Goal: Information Seeking & Learning: Learn about a topic

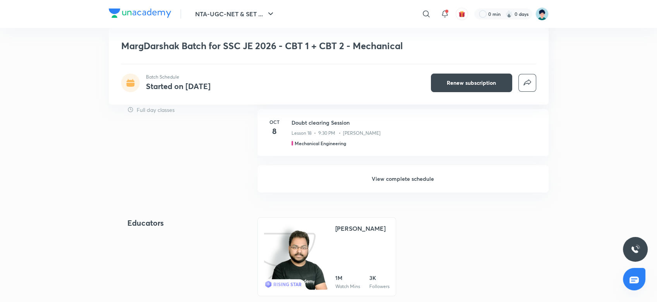
scroll to position [496, 0]
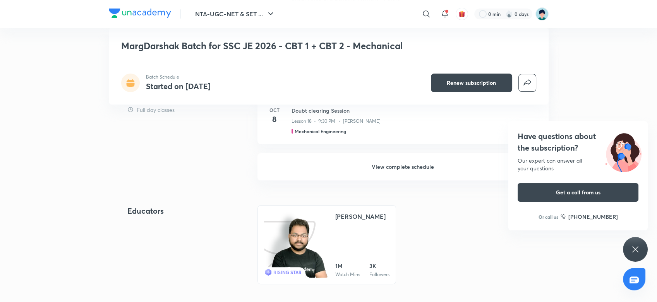
click at [636, 253] on icon at bounding box center [634, 249] width 9 height 9
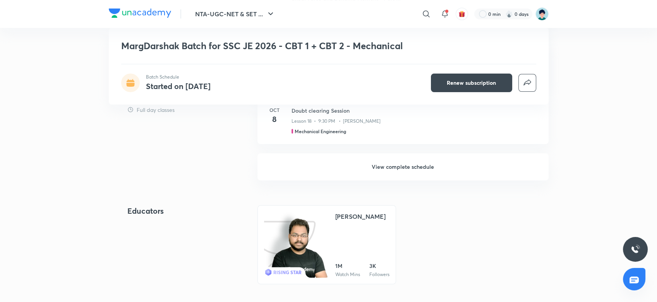
drag, startPoint x: 636, startPoint y: 253, endPoint x: 615, endPoint y: 203, distance: 54.0
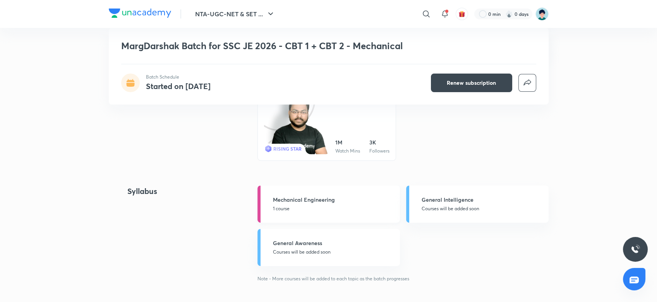
scroll to position [640, 0]
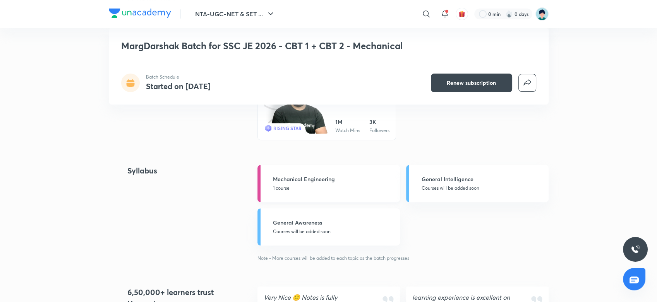
click at [352, 184] on div "Mechanical Engineering 1 course" at bounding box center [334, 183] width 122 height 17
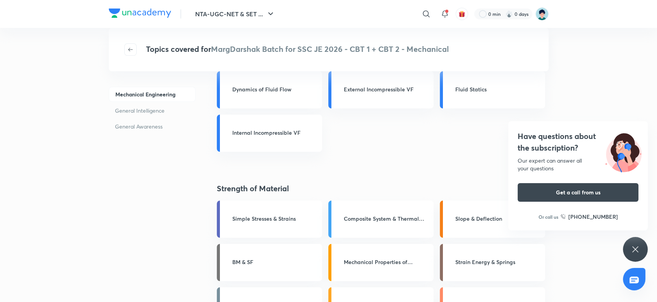
scroll to position [248, 0]
click at [127, 52] on icon "button" at bounding box center [130, 49] width 6 height 6
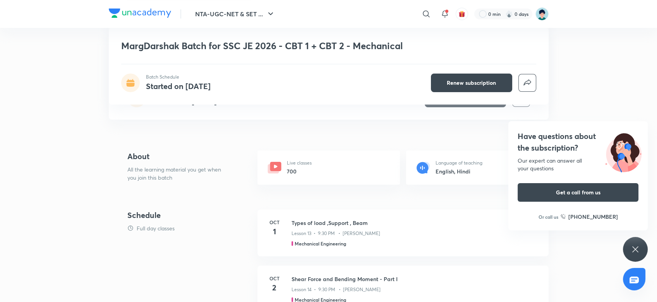
scroll to position [124, 0]
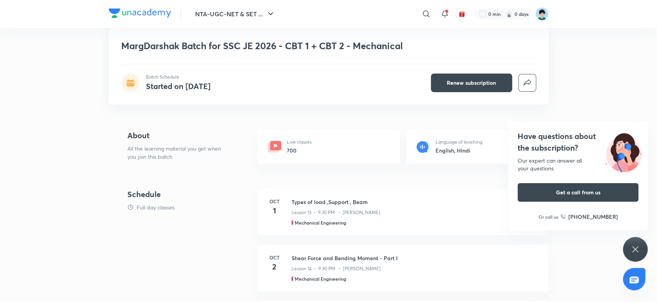
click at [214, 210] on div "Full day classes" at bounding box center [189, 207] width 124 height 8
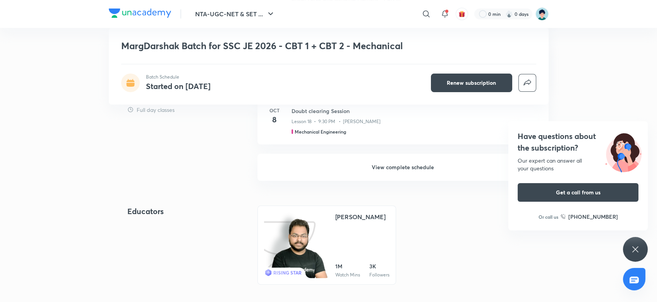
scroll to position [474, 0]
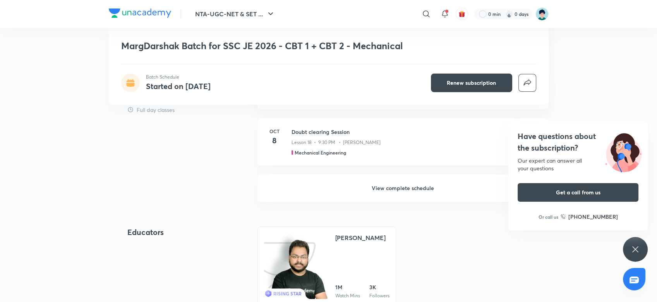
click at [392, 194] on h6 "View complete schedule" at bounding box center [402, 187] width 291 height 27
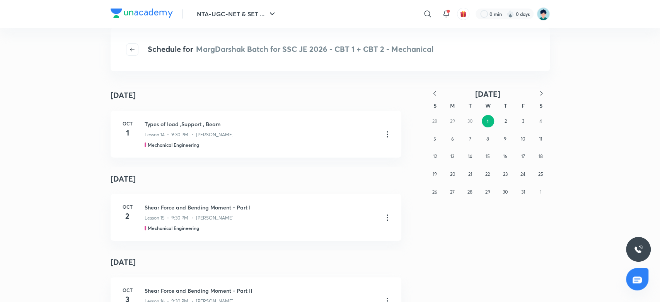
click at [435, 97] on button "button" at bounding box center [434, 94] width 17 height 10
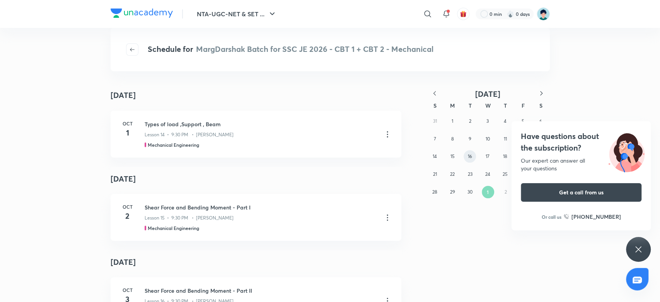
click at [469, 159] on abbr "16" at bounding box center [470, 156] width 4 height 6
click at [488, 155] on abbr "17" at bounding box center [488, 156] width 4 height 6
click at [471, 172] on abbr "23" at bounding box center [470, 174] width 5 height 6
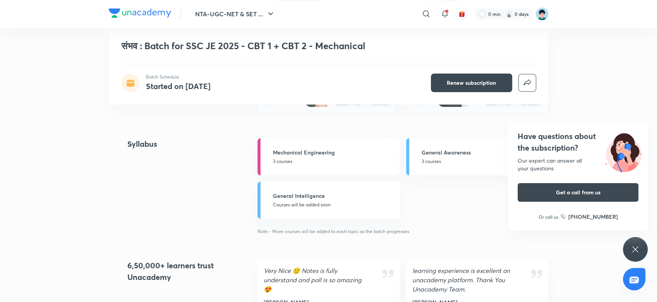
scroll to position [536, 0]
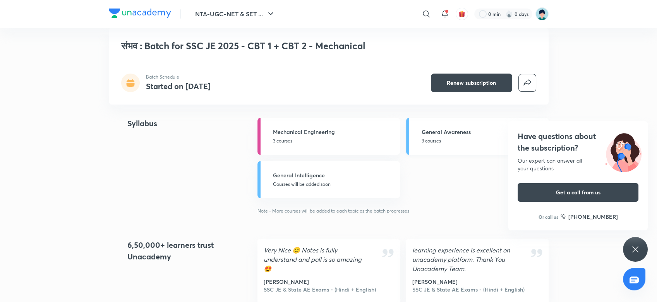
click at [444, 141] on p "3 courses" at bounding box center [482, 140] width 122 height 7
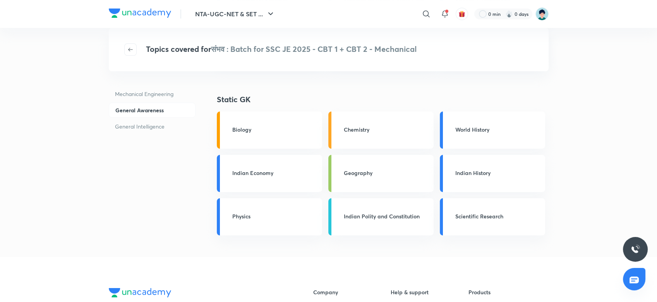
scroll to position [186, 0]
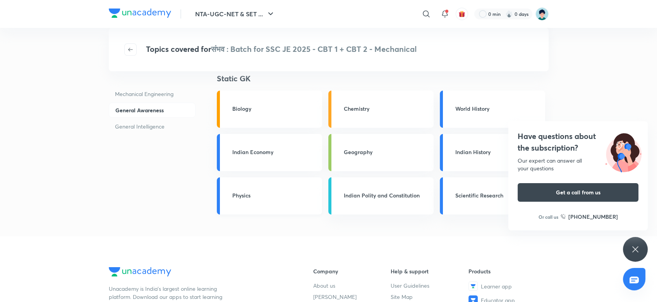
click at [282, 193] on h3 "Physics" at bounding box center [274, 195] width 85 height 8
click at [270, 116] on link "Biology" at bounding box center [269, 109] width 105 height 37
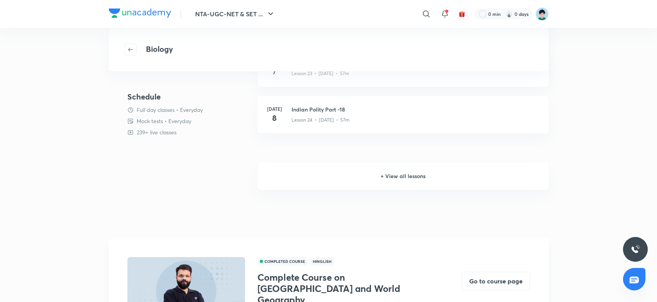
scroll to position [206, 0]
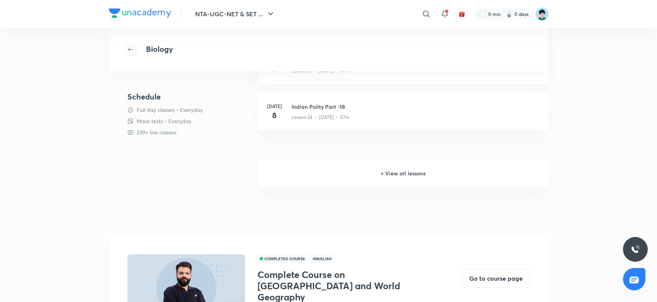
click at [130, 54] on button "button" at bounding box center [130, 49] width 12 height 12
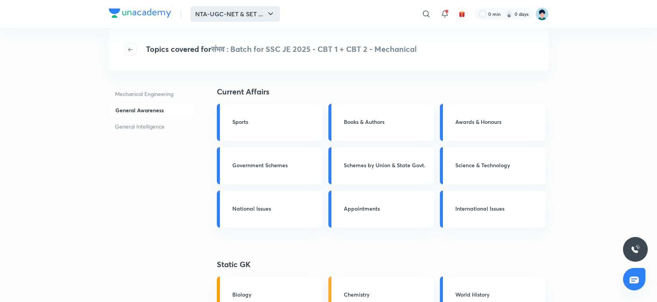
click at [271, 17] on icon "button" at bounding box center [270, 13] width 9 height 9
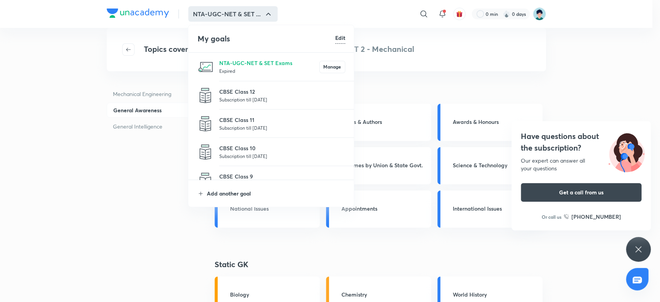
click at [228, 195] on p "Add another goal" at bounding box center [276, 193] width 139 height 8
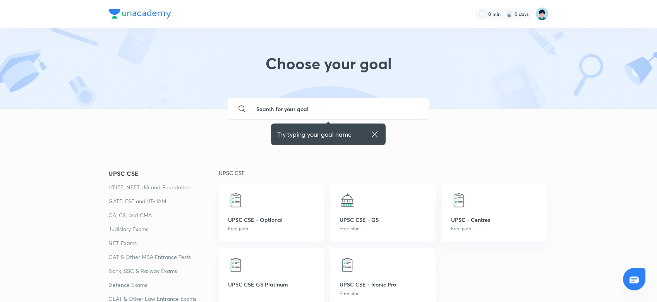
click at [272, 111] on input "text" at bounding box center [336, 108] width 173 height 21
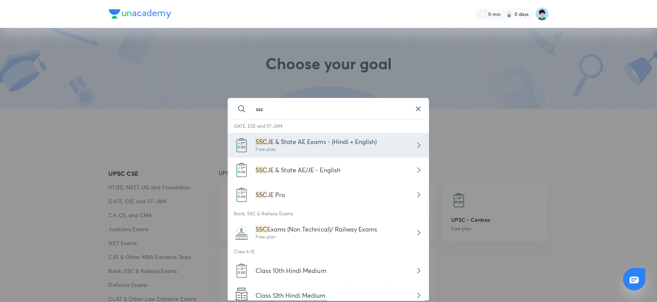
click at [309, 148] on div "Free plan" at bounding box center [315, 149] width 121 height 7
type input "SSC JE & State AE Exams - (Hindi + English)"
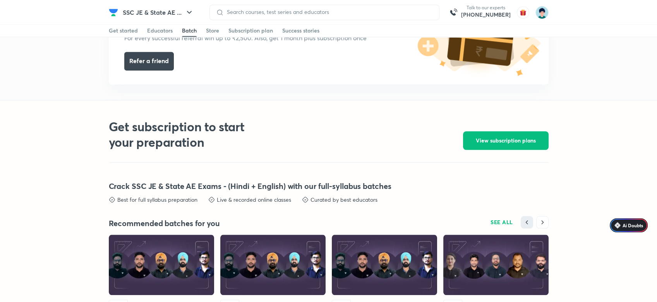
scroll to position [1477, 0]
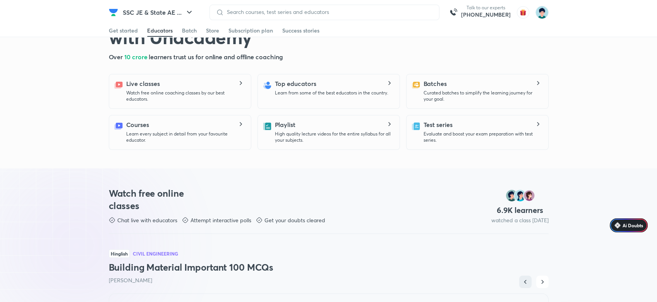
scroll to position [219, 0]
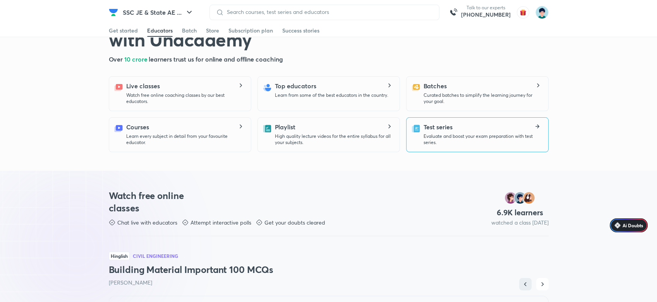
click at [479, 138] on p "Evaluate and boost your exam preparation with test series." at bounding box center [482, 139] width 118 height 12
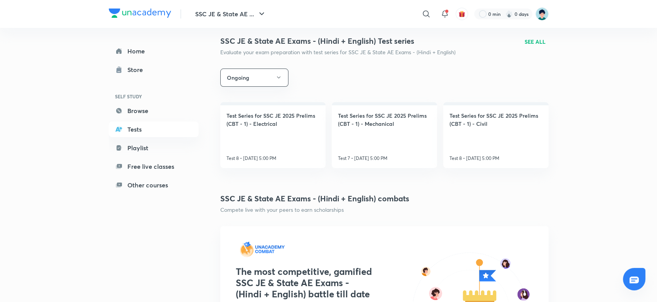
scroll to position [124, 0]
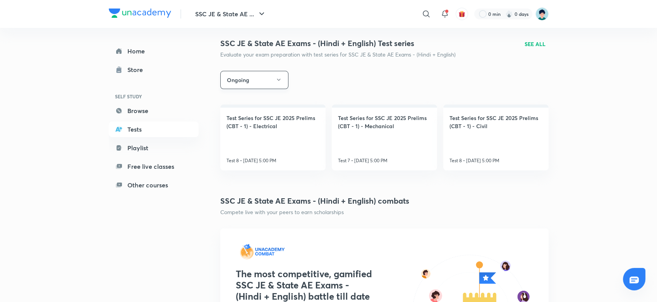
click at [281, 85] on button "Ongoing" at bounding box center [254, 80] width 68 height 18
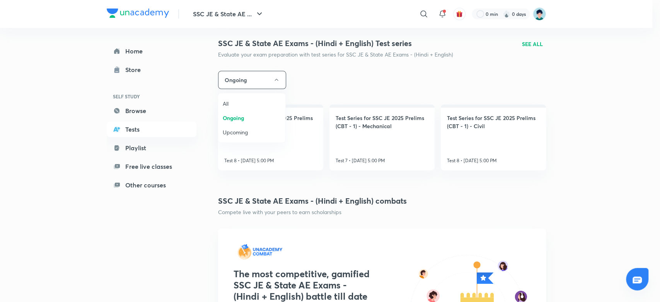
click at [230, 104] on span "All" at bounding box center [252, 103] width 58 height 8
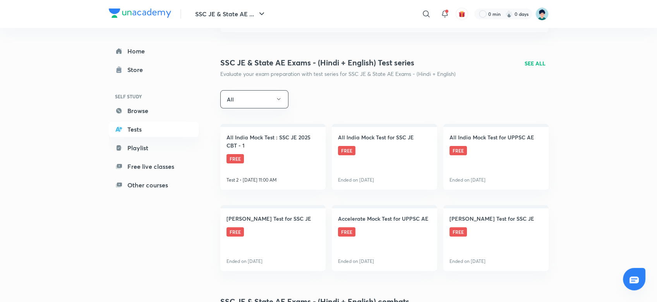
scroll to position [103, 0]
